Goal: Transaction & Acquisition: Purchase product/service

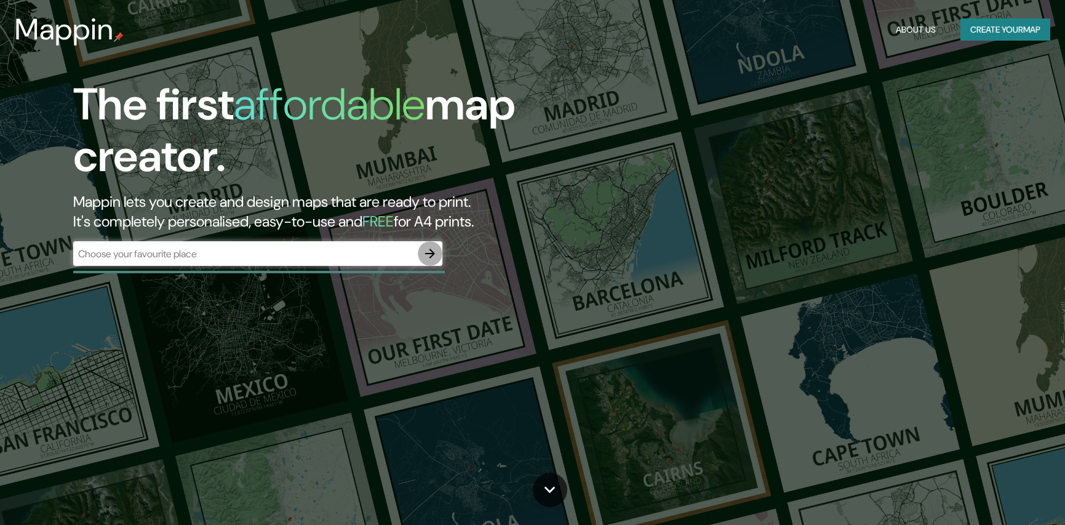
click at [433, 253] on icon "button" at bounding box center [430, 254] width 10 height 10
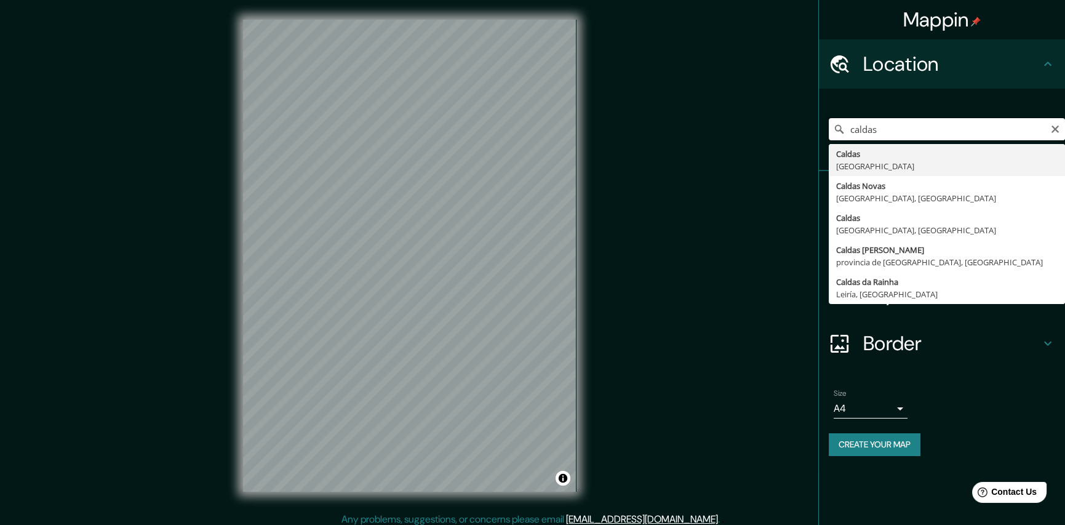
drag, startPoint x: 859, startPoint y: 132, endPoint x: 865, endPoint y: 125, distance: 9.2
click at [860, 132] on input "caldas" at bounding box center [947, 129] width 236 height 22
type input "Caldas, Colombia"
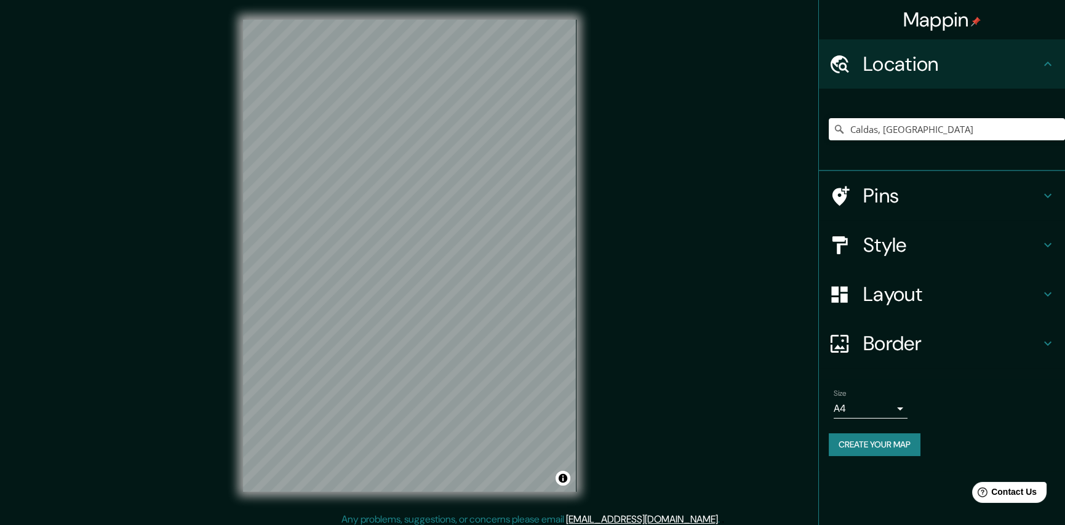
click at [1048, 199] on icon at bounding box center [1048, 195] width 15 height 15
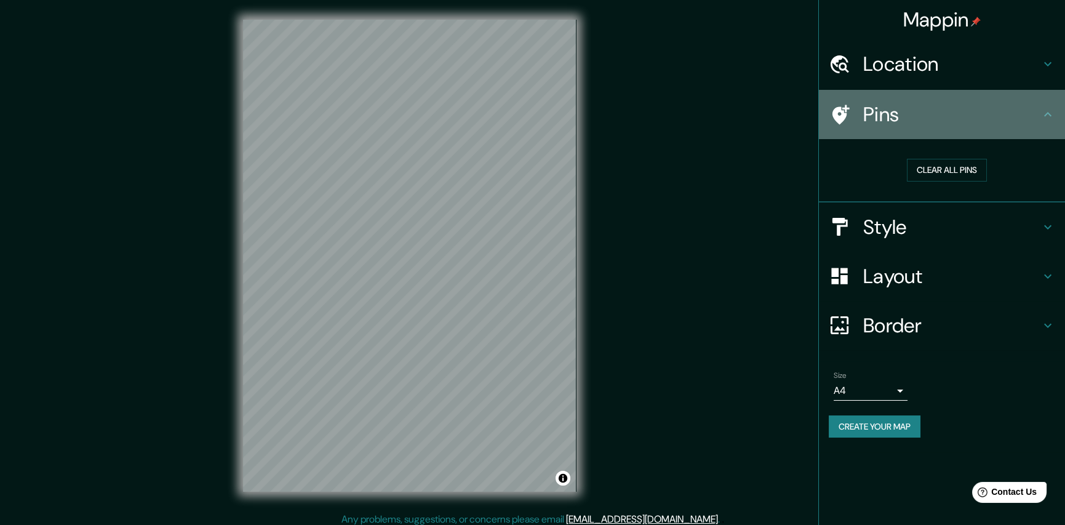
click at [844, 108] on icon at bounding box center [841, 115] width 17 height 20
click at [856, 118] on div at bounding box center [846, 115] width 34 height 22
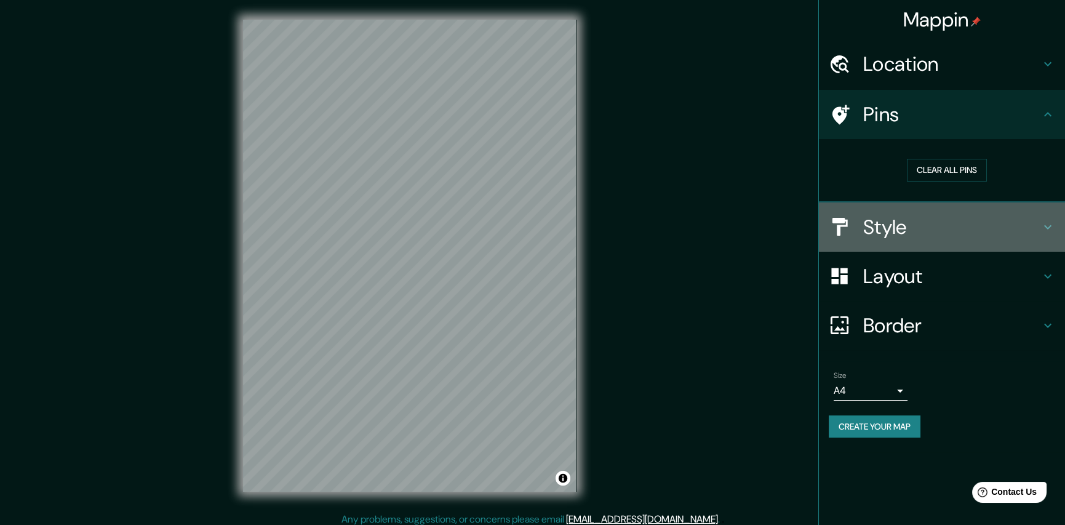
click at [915, 227] on h4 "Style" at bounding box center [952, 227] width 177 height 25
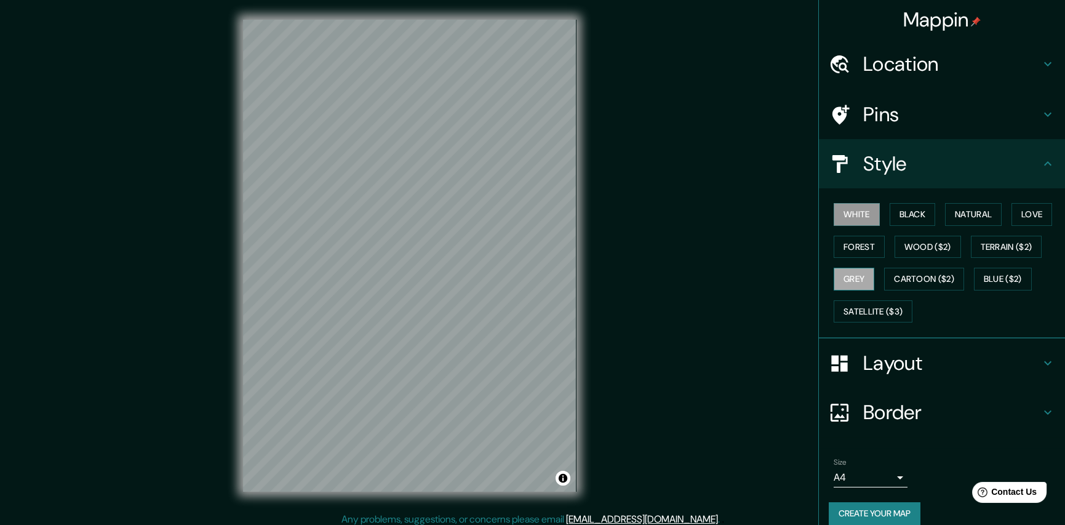
click at [848, 280] on button "Grey" at bounding box center [854, 279] width 41 height 23
click at [859, 222] on button "White" at bounding box center [857, 214] width 46 height 23
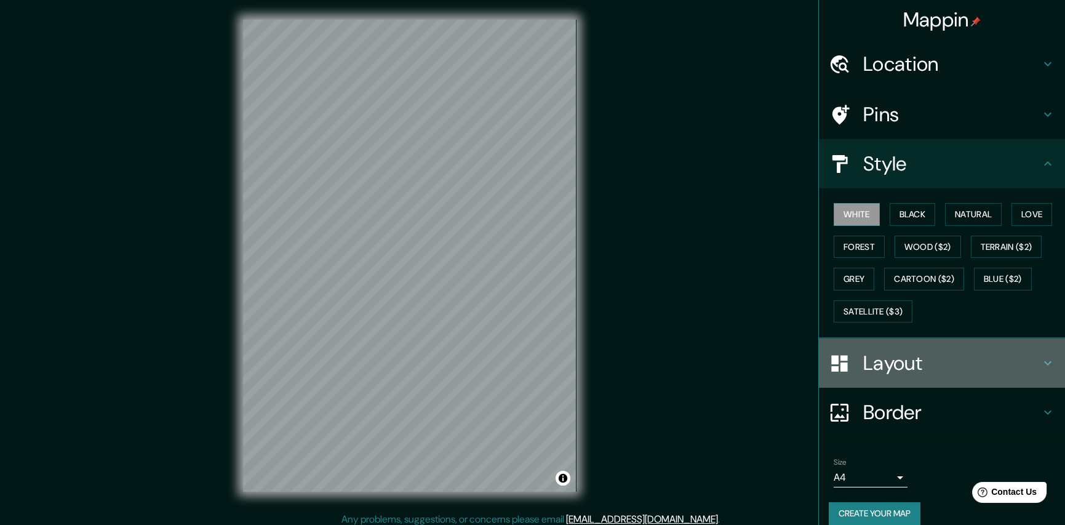
click at [878, 358] on h4 "Layout" at bounding box center [952, 363] width 177 height 25
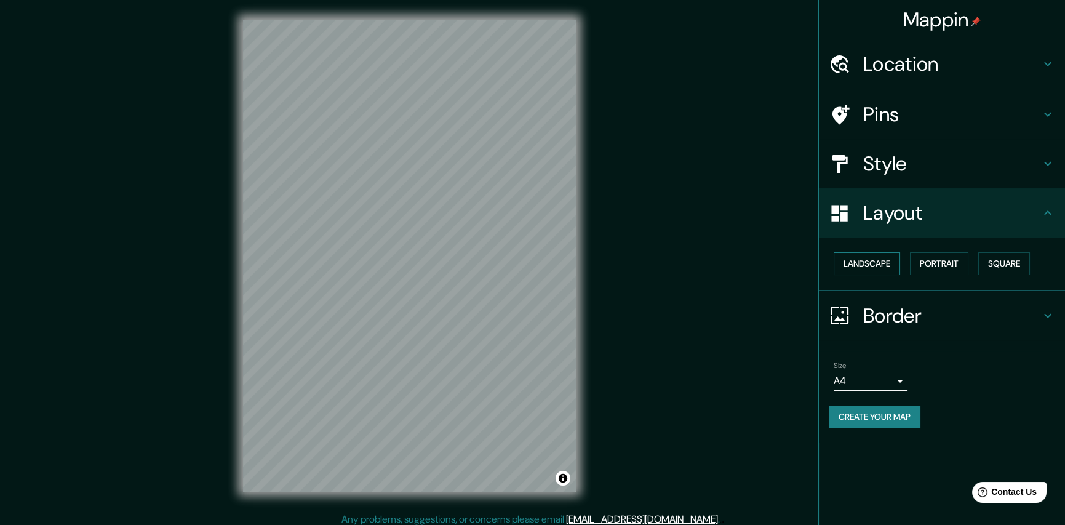
click at [883, 263] on button "Landscape" at bounding box center [867, 263] width 66 height 23
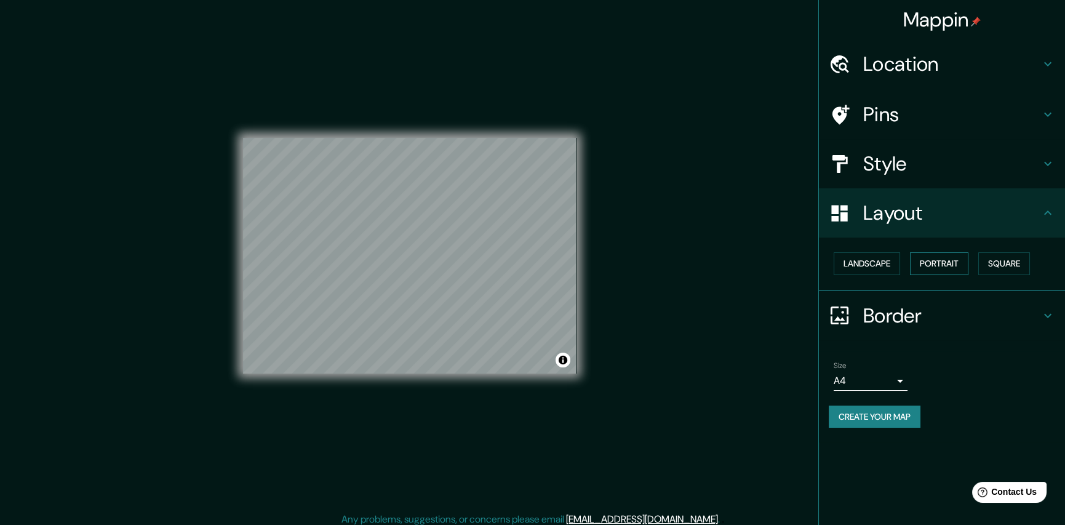
click at [926, 262] on button "Portrait" at bounding box center [939, 263] width 58 height 23
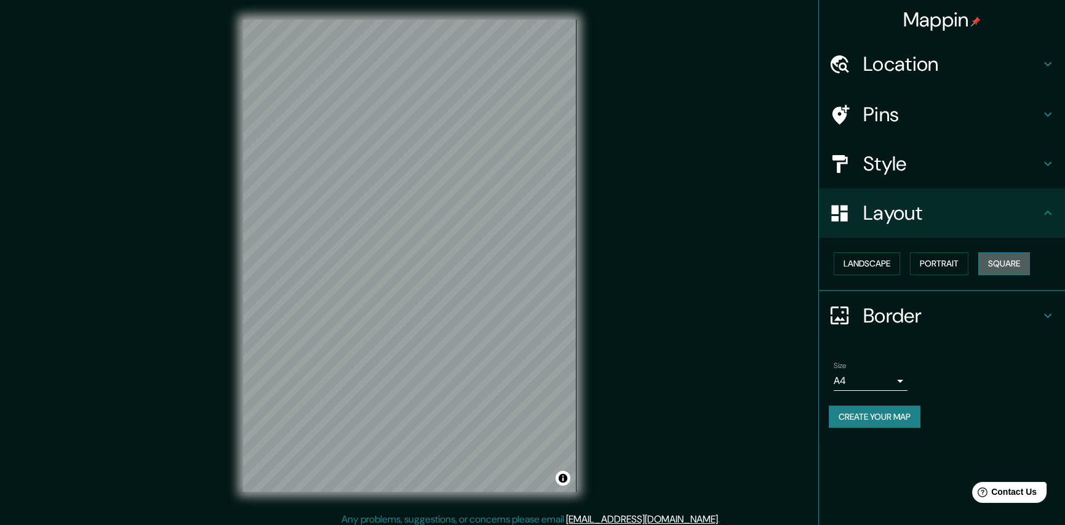
click at [1011, 263] on button "Square" at bounding box center [1005, 263] width 52 height 23
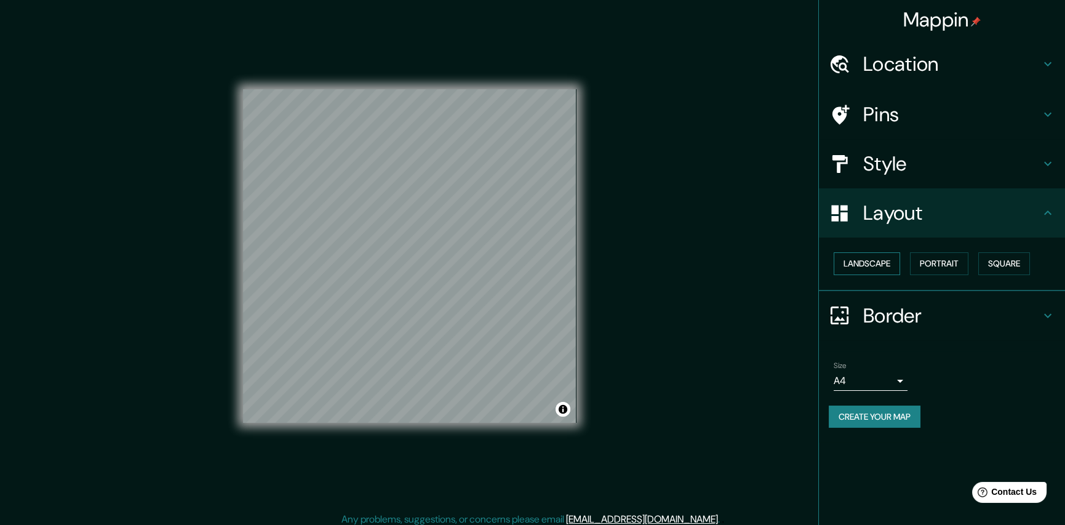
click at [865, 256] on button "Landscape" at bounding box center [867, 263] width 66 height 23
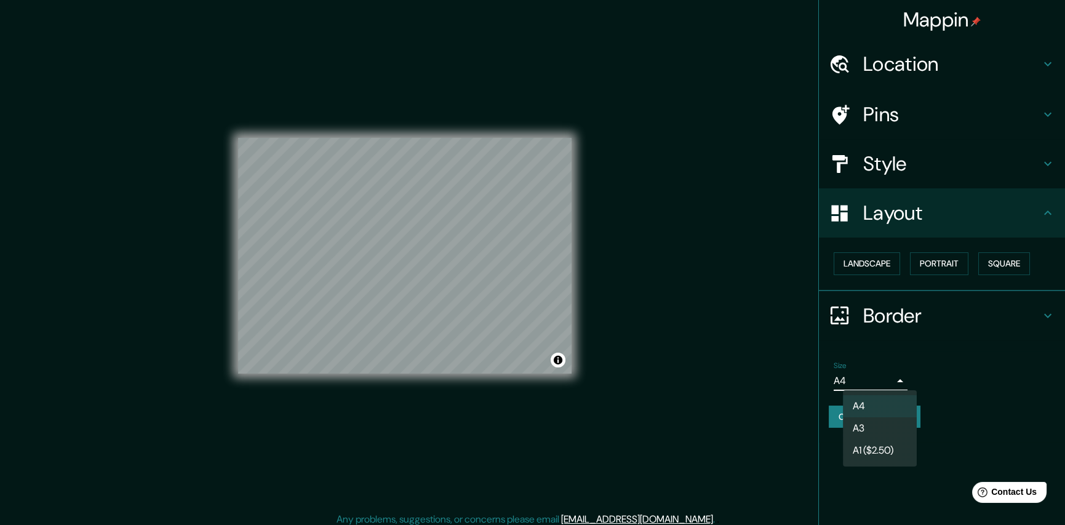
click at [869, 377] on body "Mappin Location Caldas, Colombia Pins Style Layout Landscape Portrait Square Bo…" at bounding box center [532, 262] width 1065 height 525
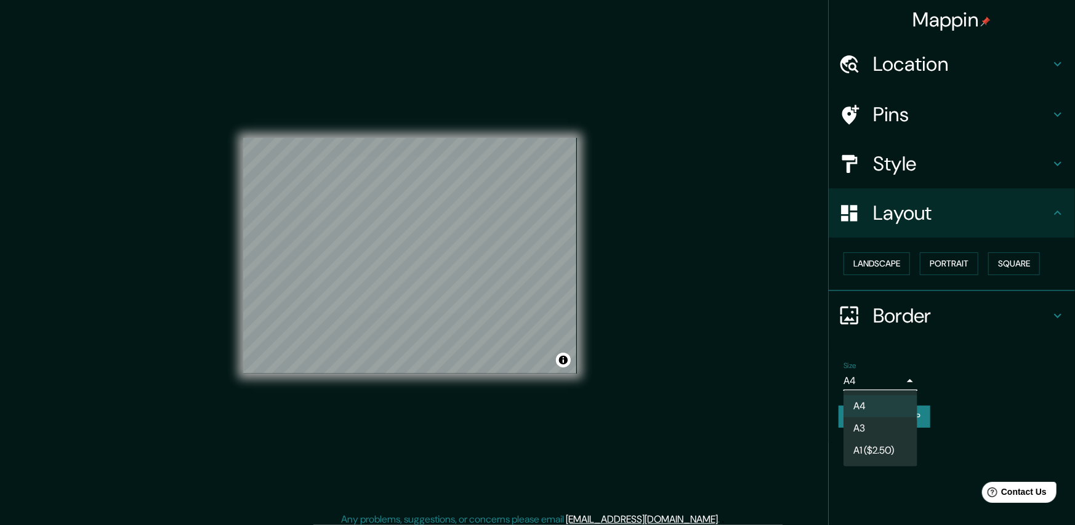
click at [870, 377] on div at bounding box center [537, 262] width 1075 height 525
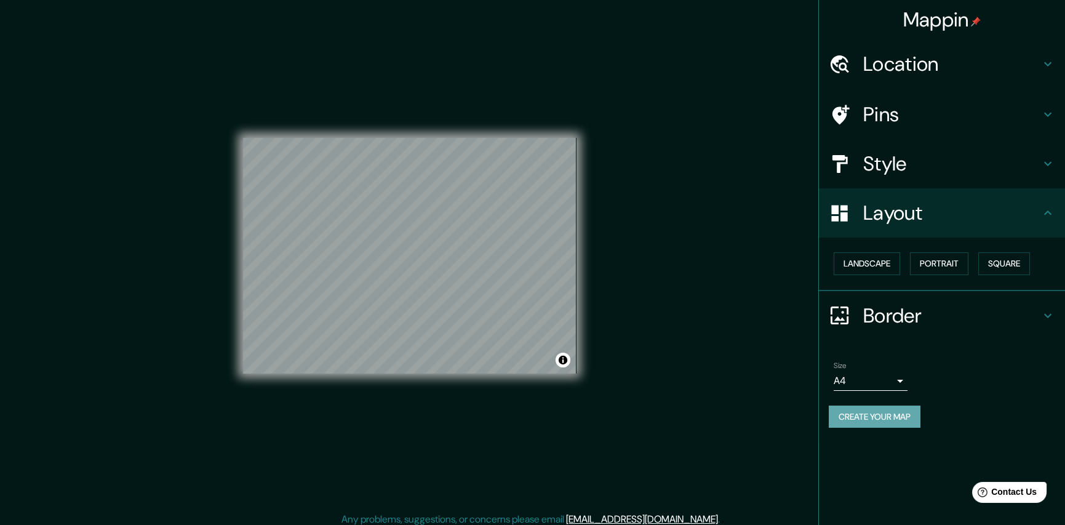
click at [893, 411] on button "Create your map" at bounding box center [875, 417] width 92 height 23
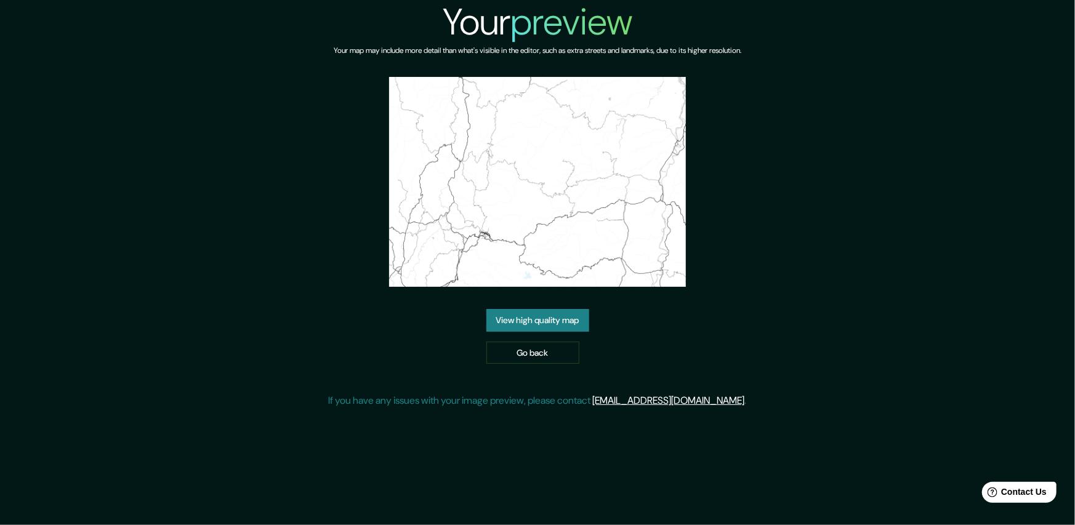
click at [557, 321] on link "View high quality map" at bounding box center [537, 320] width 103 height 23
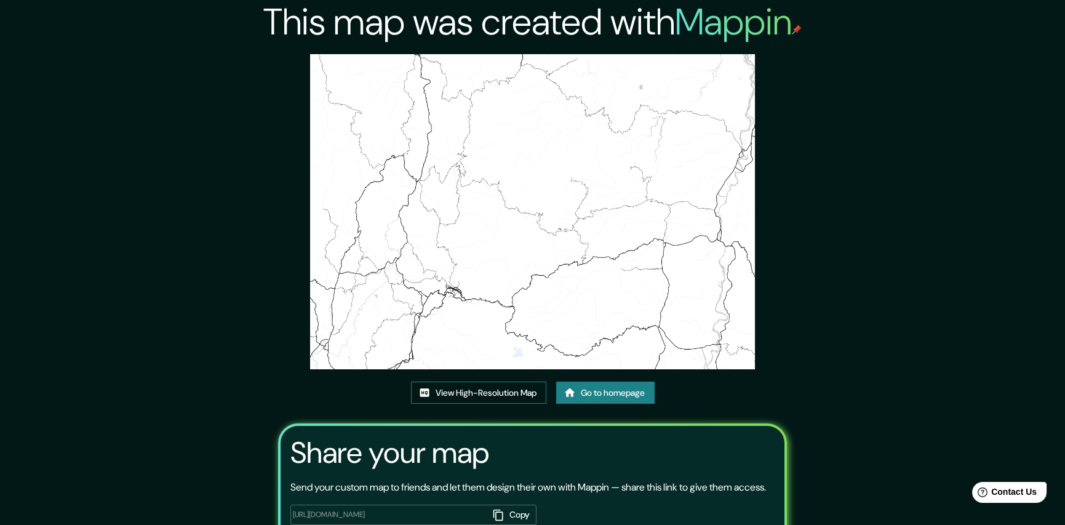
click at [425, 387] on icon at bounding box center [425, 393] width 12 height 12
